Goal: Task Accomplishment & Management: Manage account settings

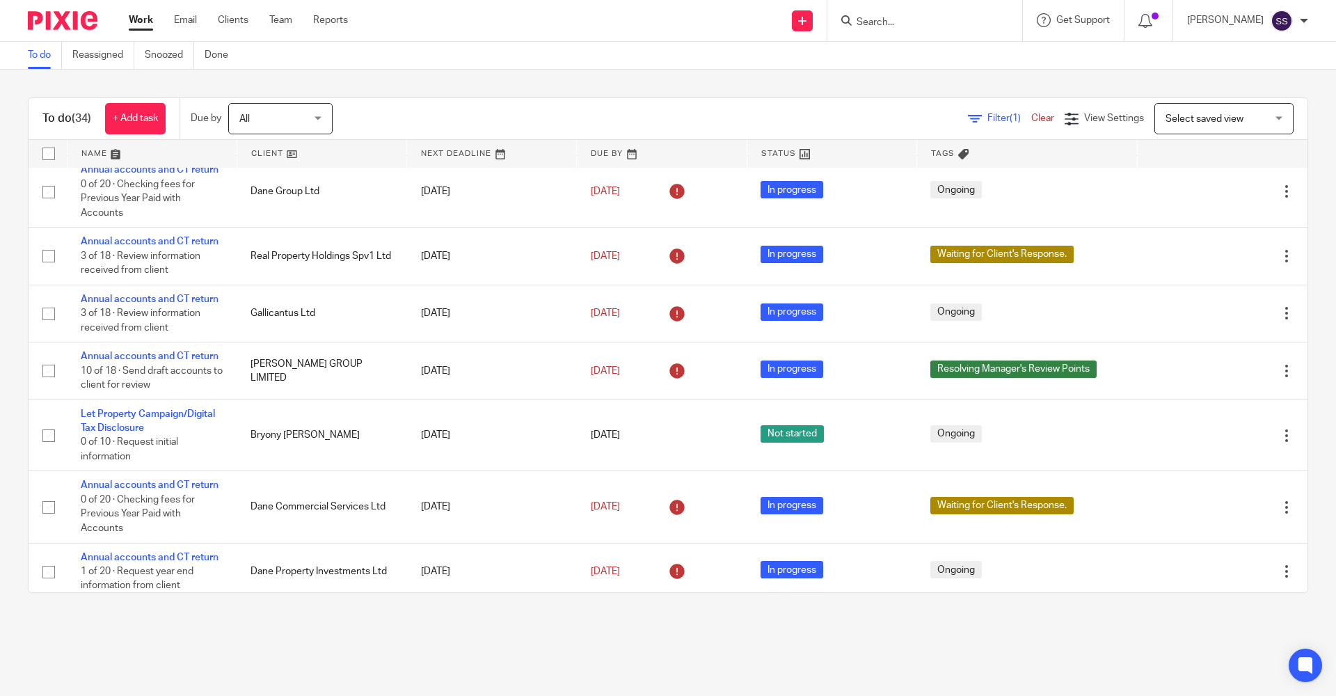
scroll to position [446, 0]
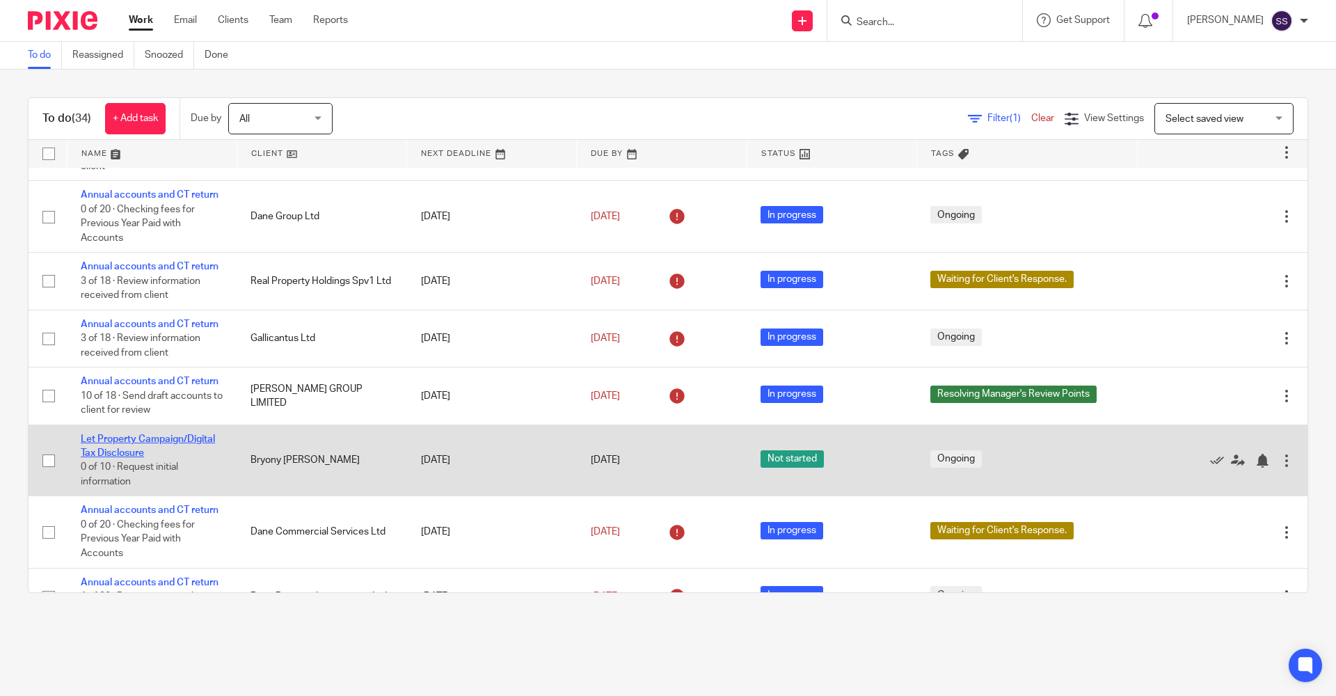
click at [139, 458] on link "Let Property Campaign/Digital Tax Disclosure" at bounding box center [148, 446] width 134 height 24
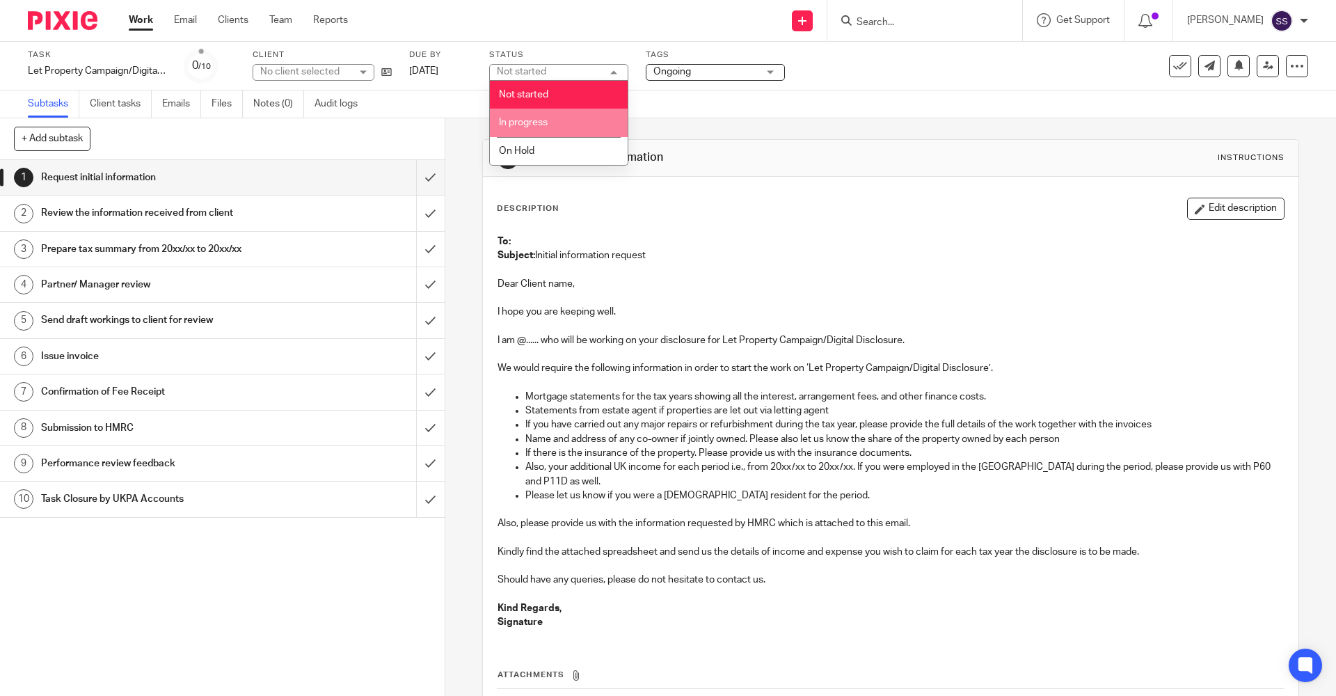
click at [533, 125] on span "In progress" at bounding box center [523, 123] width 49 height 10
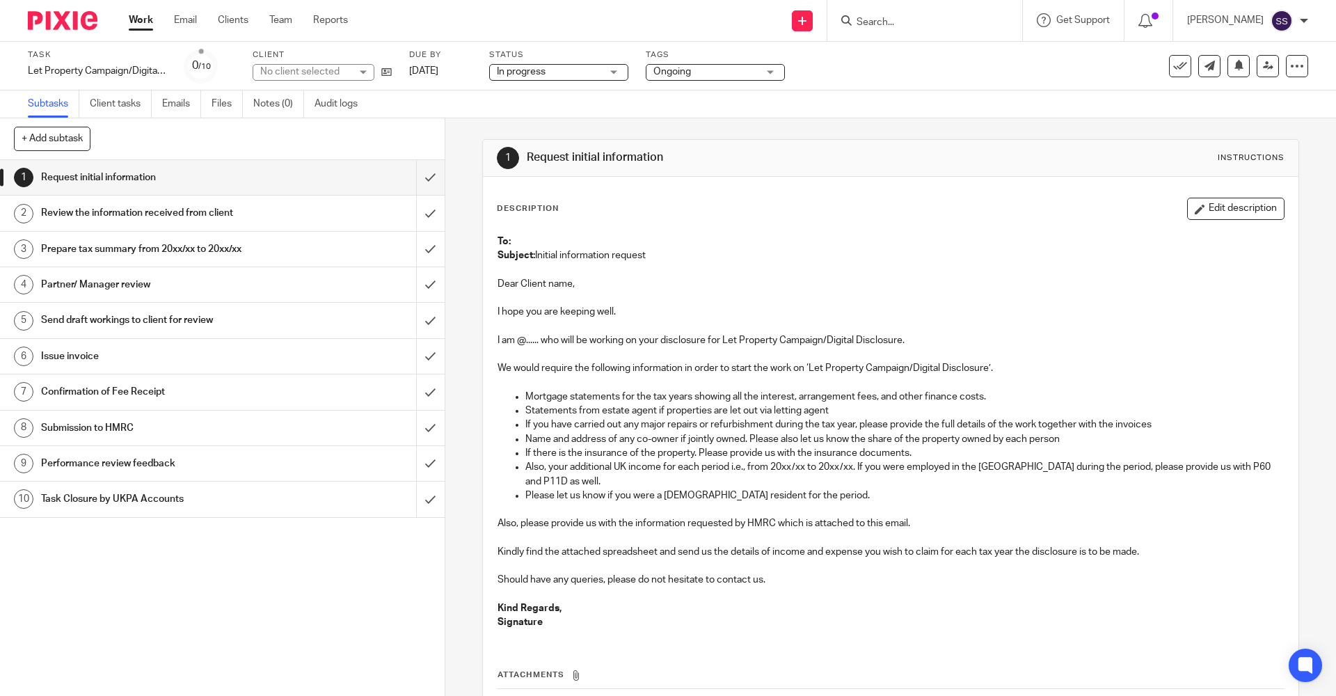
click at [660, 117] on div "Subtasks Client tasks Emails Files Notes (0) Audit logs" at bounding box center [668, 104] width 1336 height 28
click at [422, 176] on input "submit" at bounding box center [222, 177] width 445 height 35
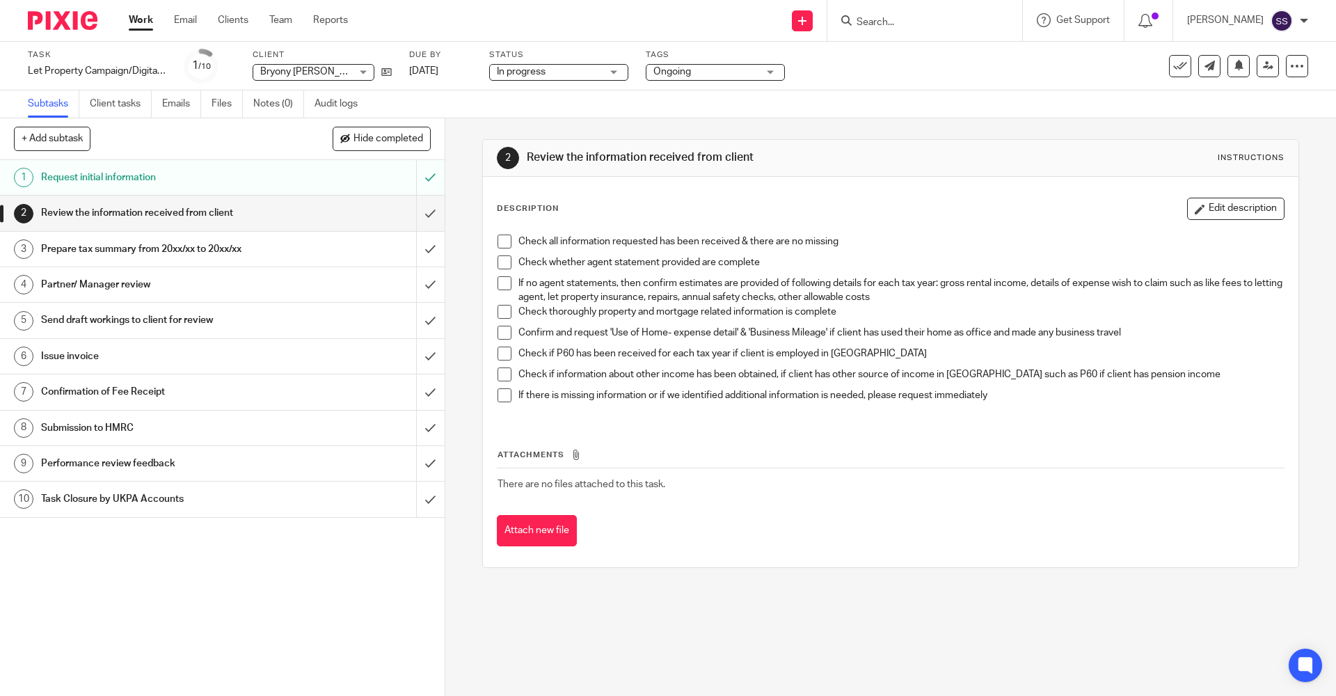
click at [152, 24] on link "Work" at bounding box center [141, 20] width 24 height 14
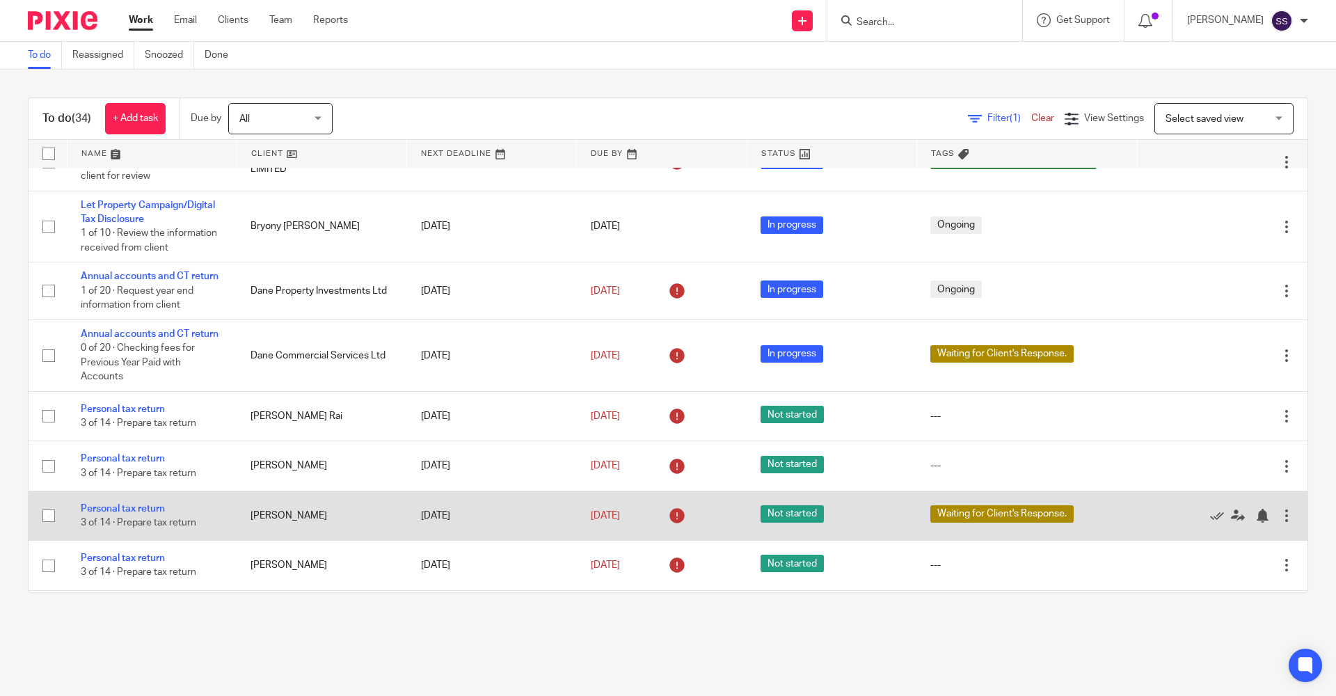
scroll to position [655, 0]
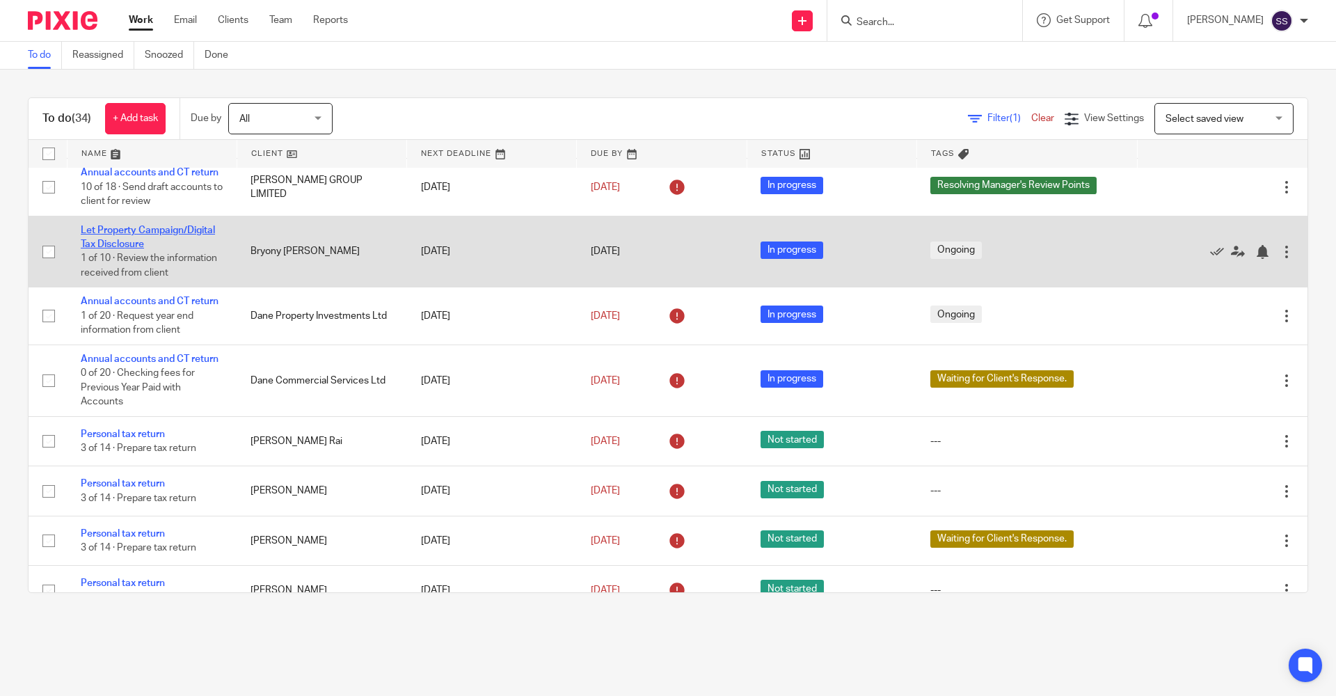
click at [166, 249] on link "Let Property Campaign/Digital Tax Disclosure" at bounding box center [148, 237] width 134 height 24
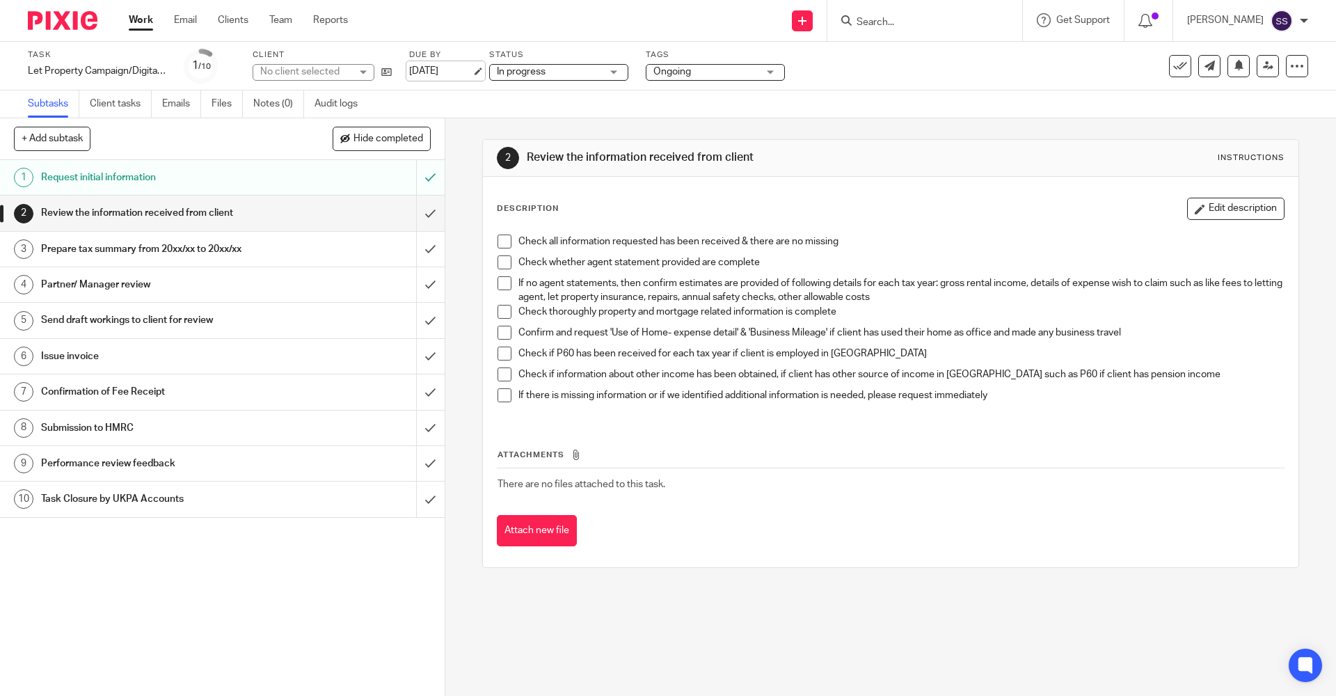
click at [436, 66] on link "[DATE]" at bounding box center [440, 71] width 63 height 15
click at [863, 127] on div "2 Review the information received from client Instructions Description Edit des…" at bounding box center [890, 353] width 816 height 470
click at [146, 24] on link "Work" at bounding box center [141, 20] width 24 height 14
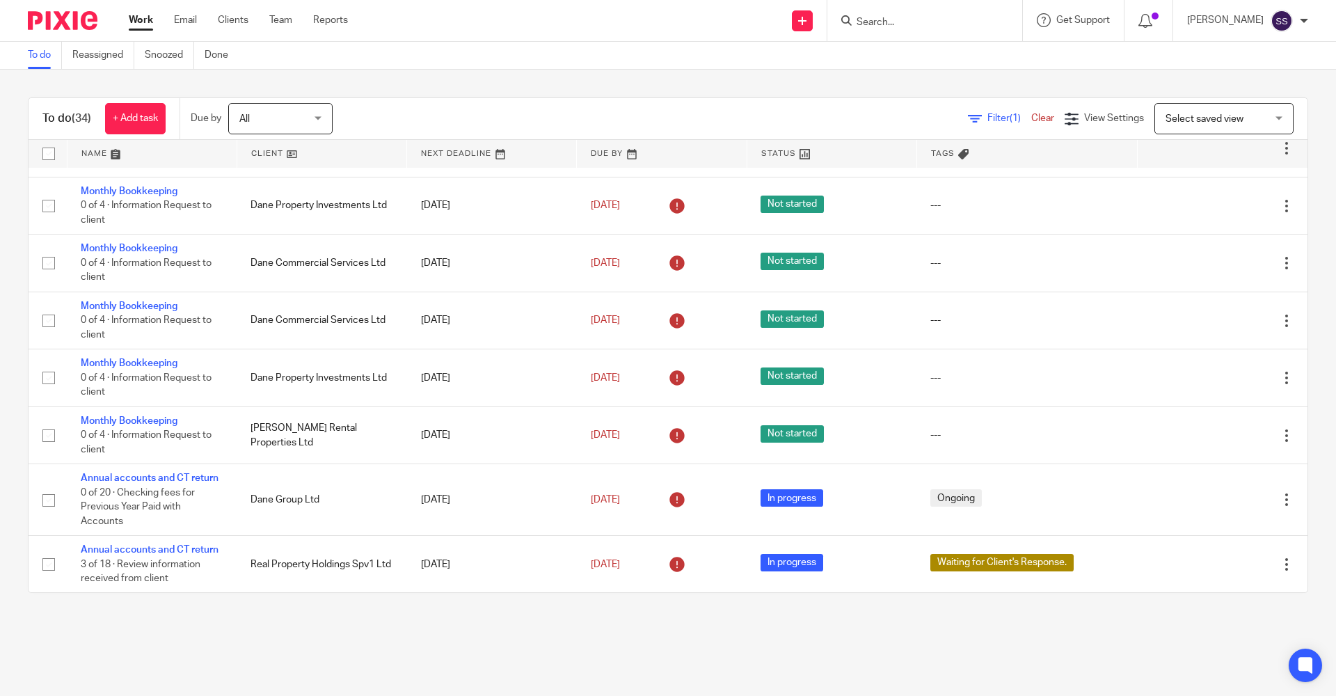
scroll to position [139, 0]
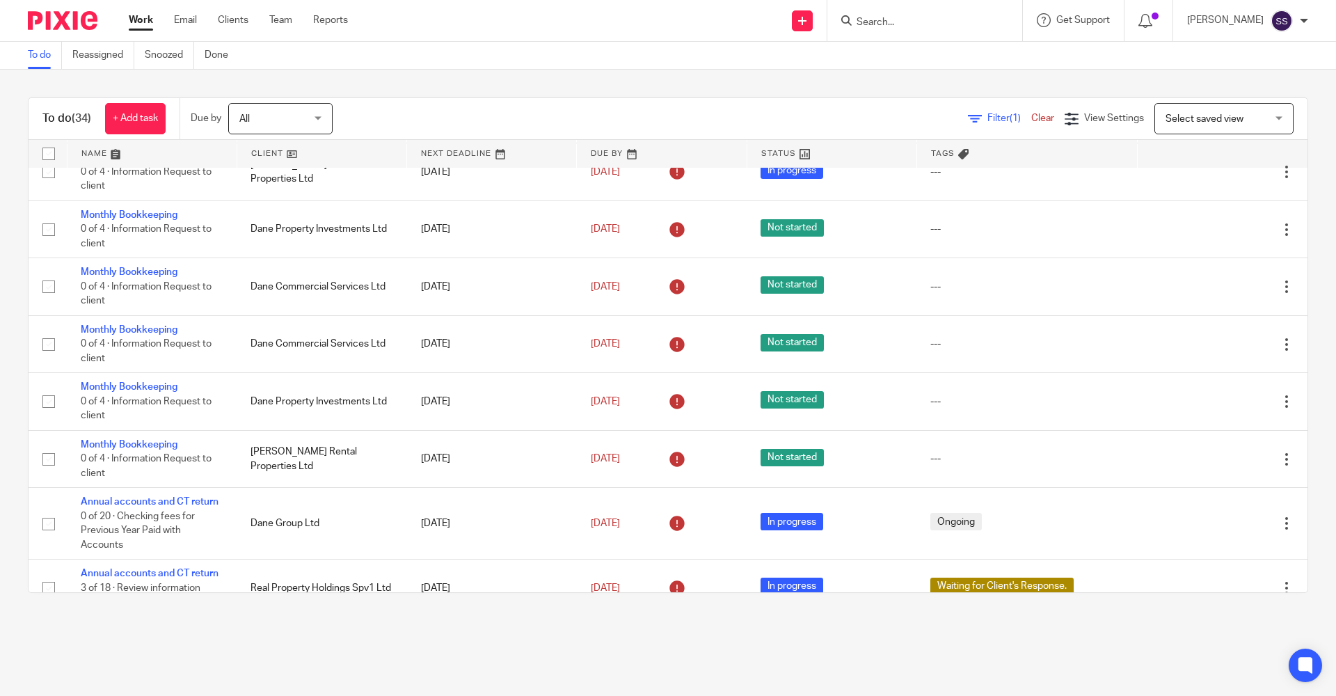
click at [869, 31] on div at bounding box center [924, 20] width 195 height 41
click at [869, 17] on input "Search" at bounding box center [917, 23] width 125 height 13
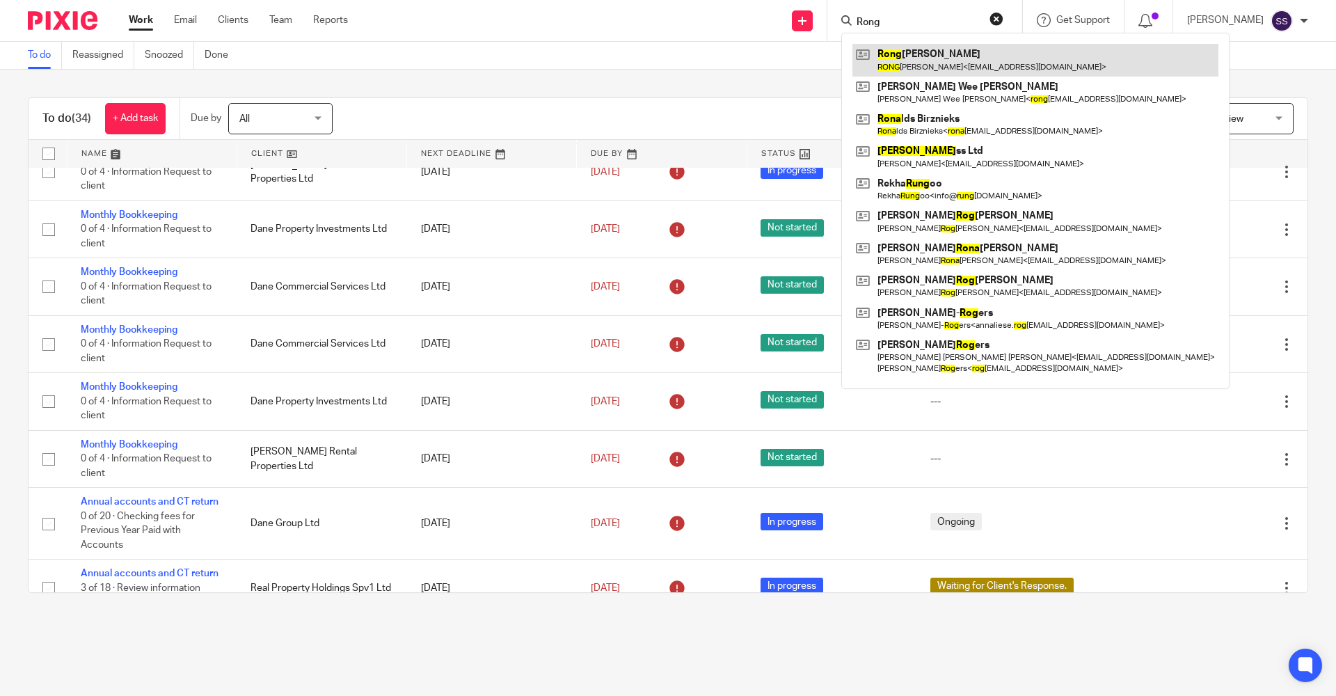
type input "Rong"
click at [929, 54] on link at bounding box center [1035, 60] width 366 height 32
